Goal: Information Seeking & Learning: Learn about a topic

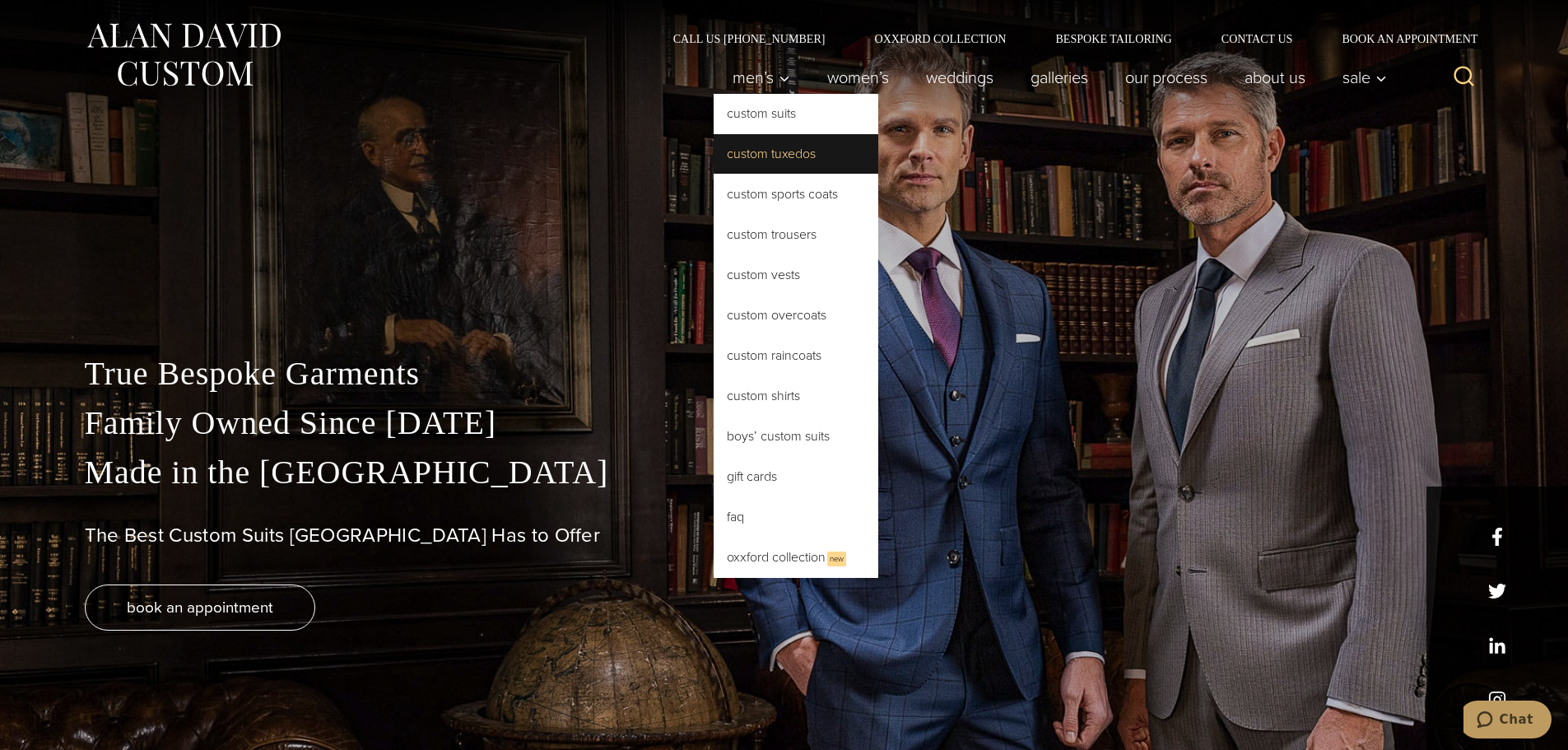
click at [771, 152] on link "Custom Tuxedos" at bounding box center [796, 154] width 165 height 40
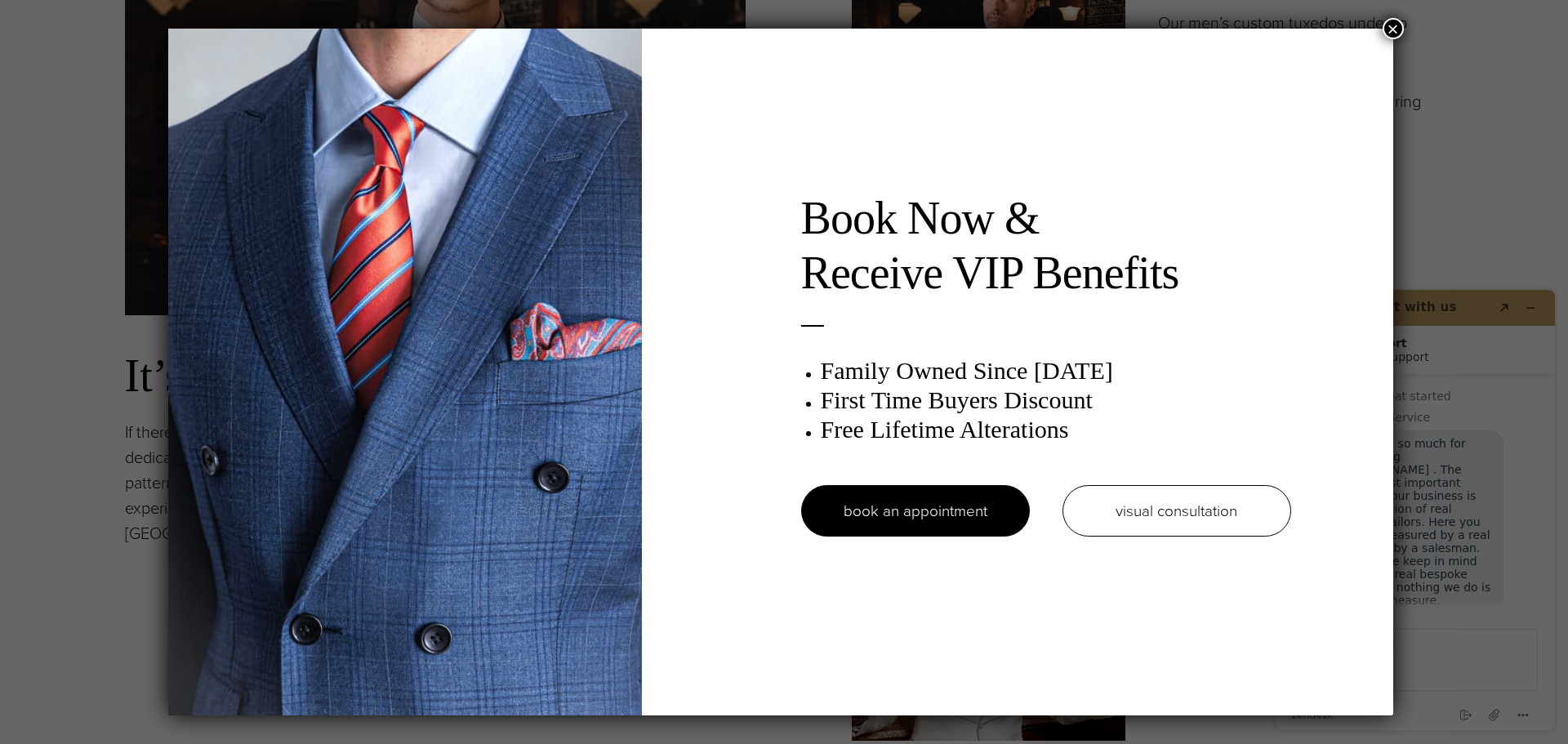
click at [1399, 27] on button "×" at bounding box center [1394, 29] width 22 height 22
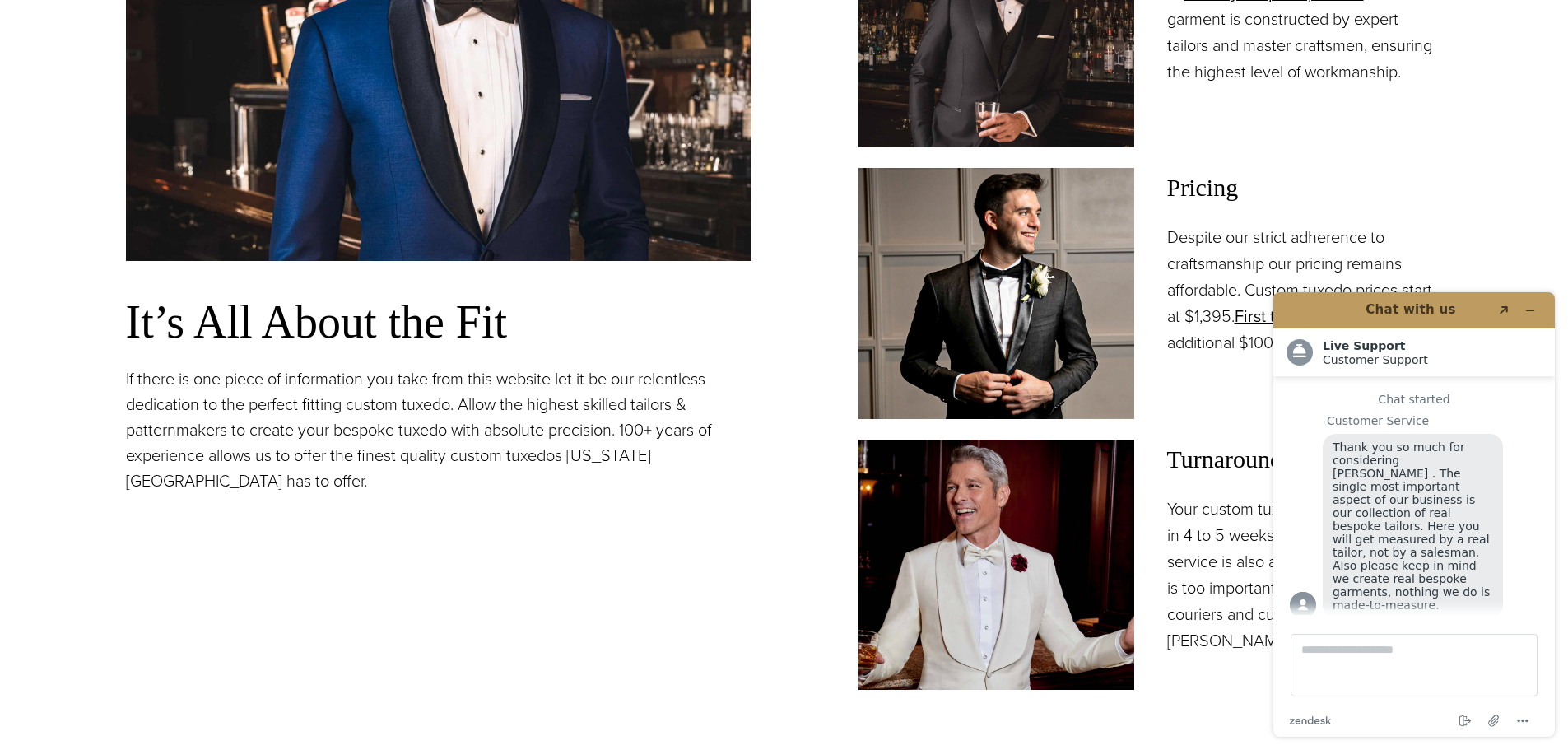
scroll to position [1565, 0]
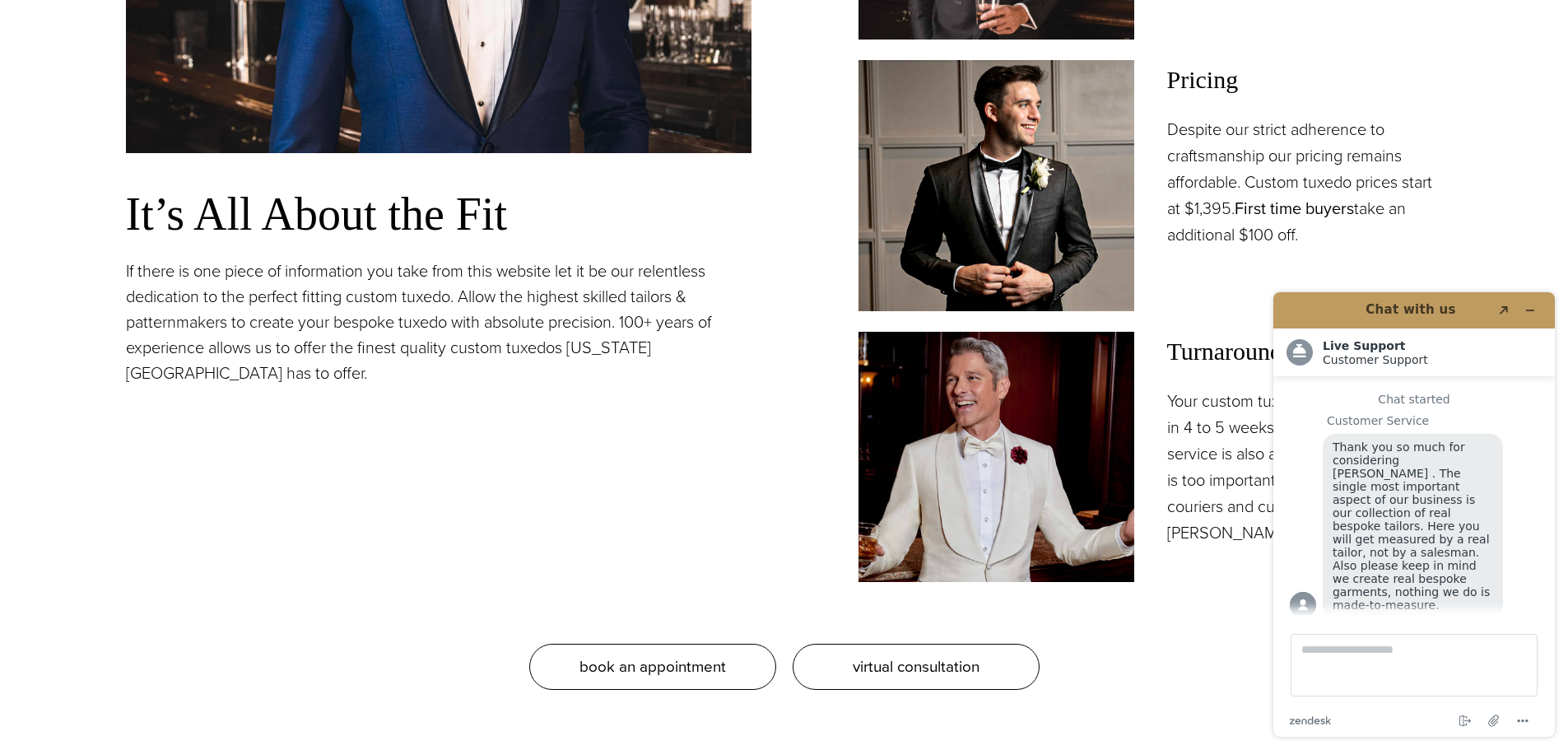
click at [1275, 212] on link "First time buyers" at bounding box center [1294, 208] width 119 height 25
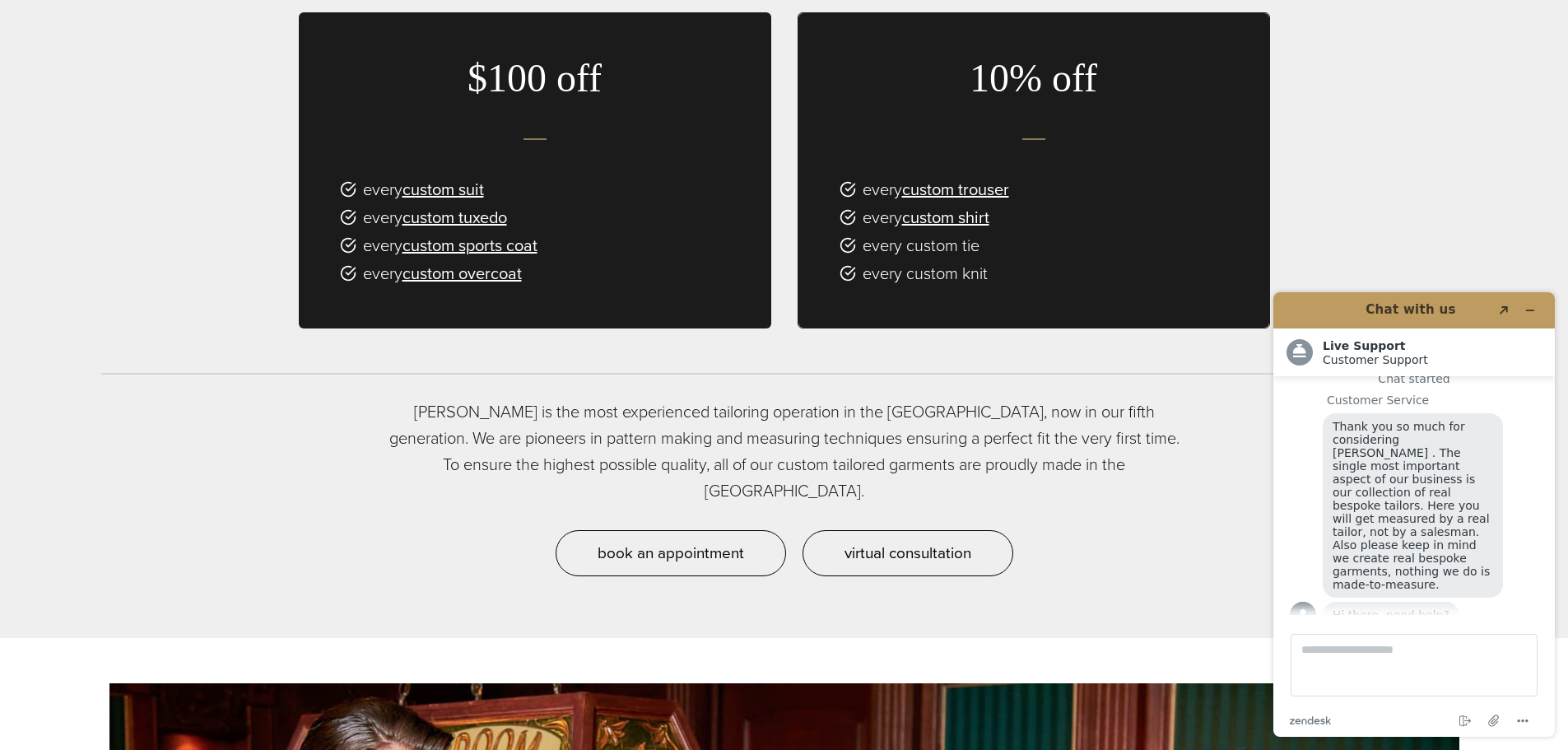
scroll to position [1235, 0]
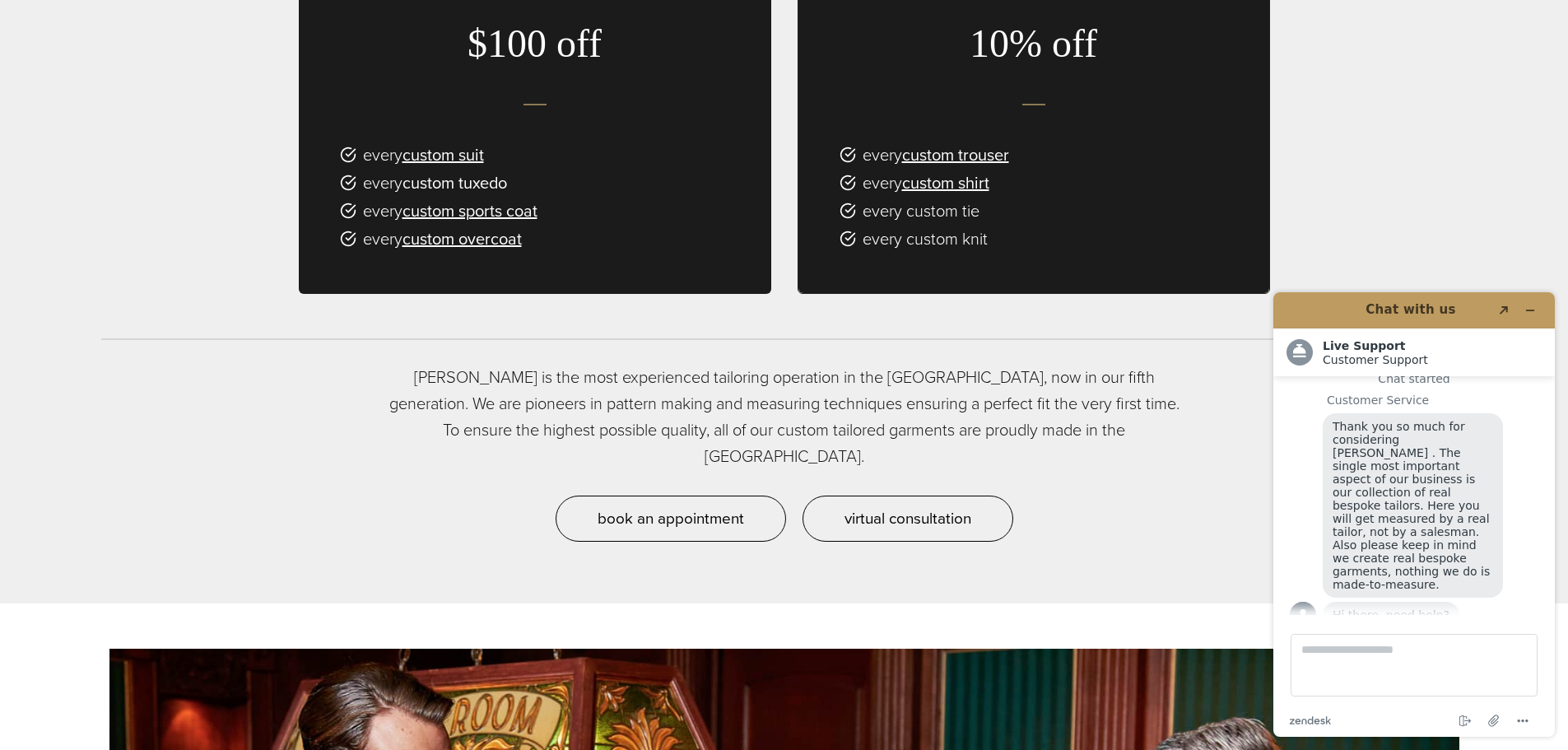
click at [435, 185] on link "custom tuxedo" at bounding box center [454, 183] width 104 height 25
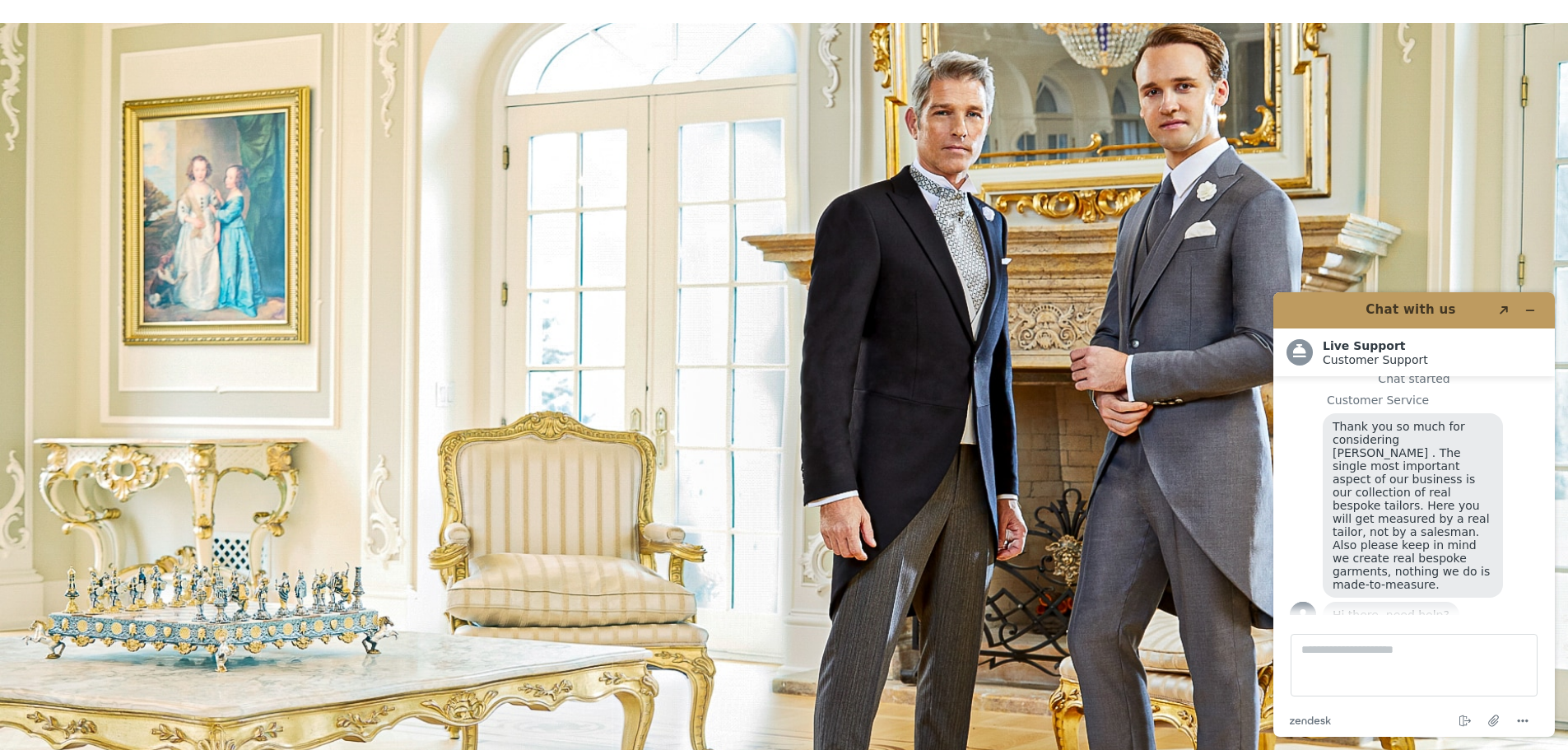
scroll to position [6175, 0]
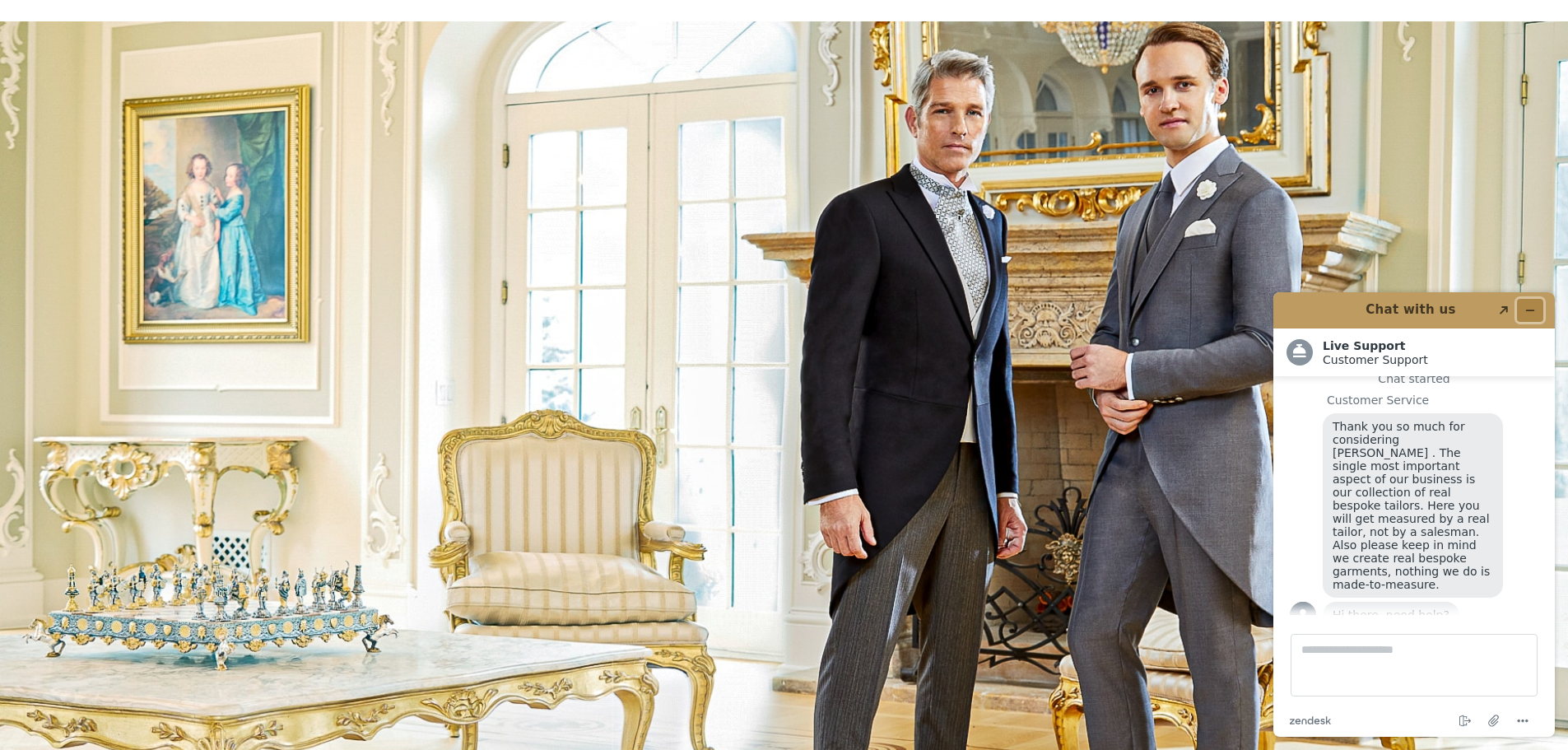
click at [1533, 308] on icon "Minimize widget" at bounding box center [1530, 311] width 12 height 12
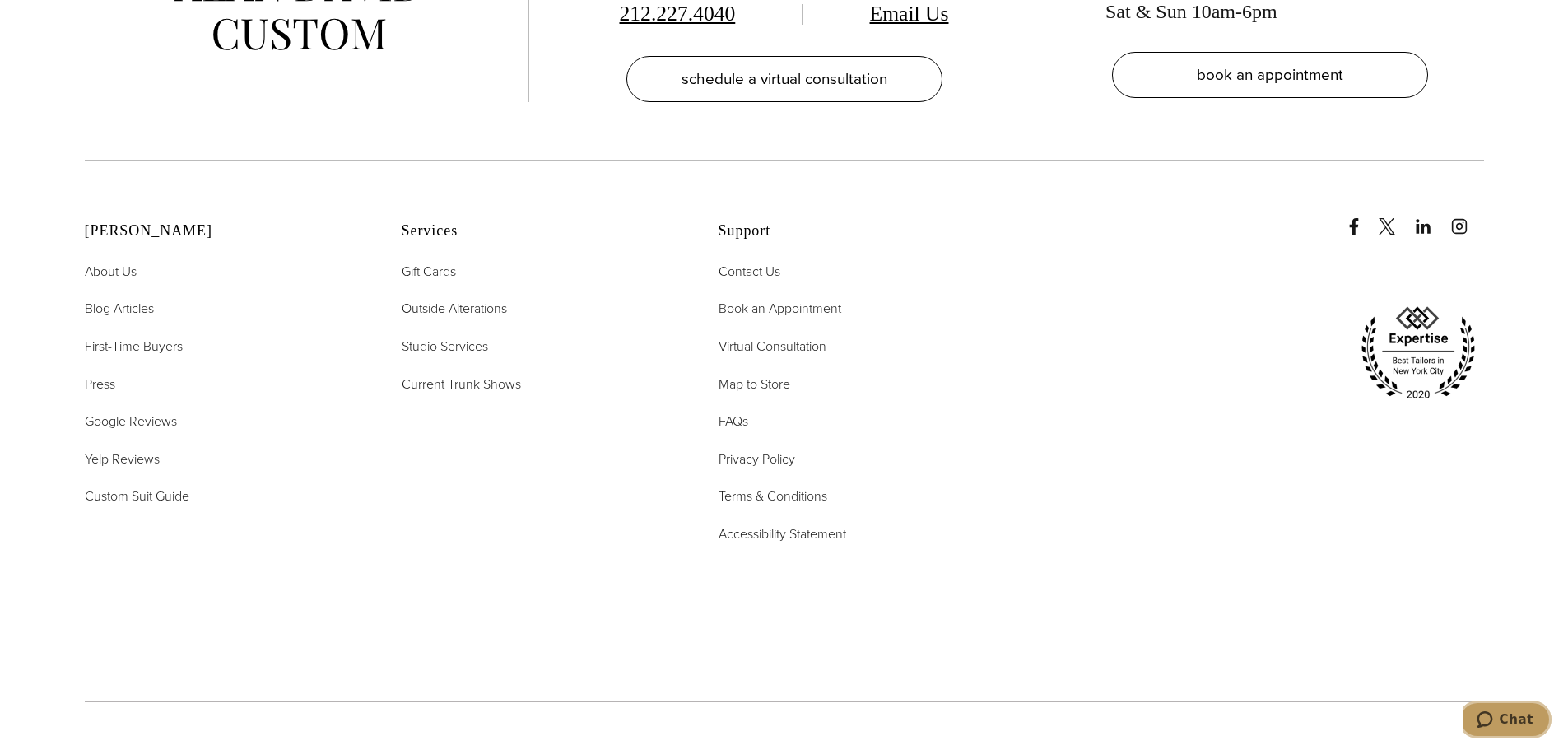
scroll to position [10928, 0]
